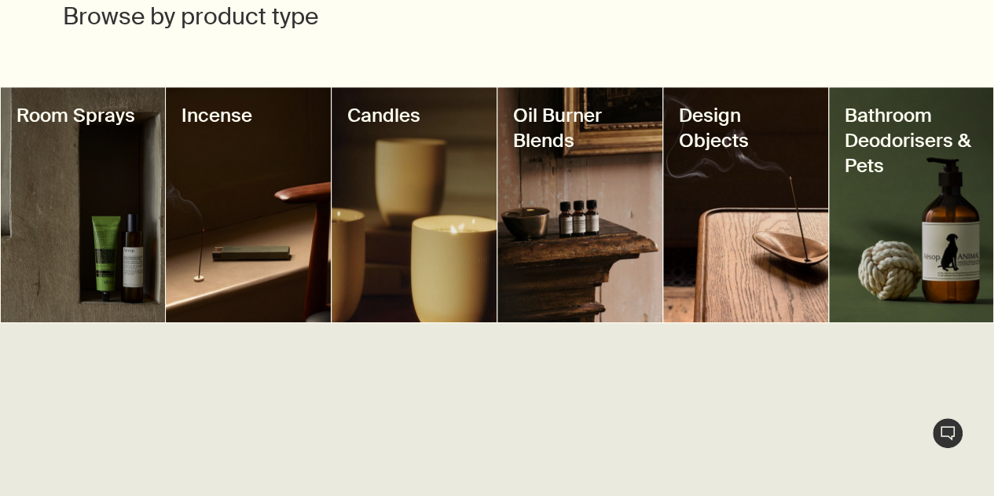
scroll to position [582, 0]
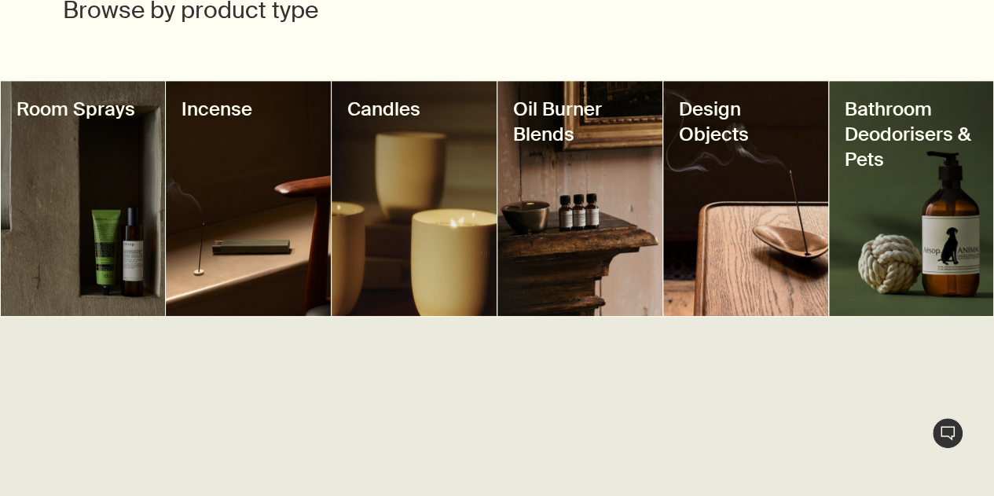
click at [904, 174] on div at bounding box center [911, 198] width 165 height 235
